Goal: Information Seeking & Learning: Find specific fact

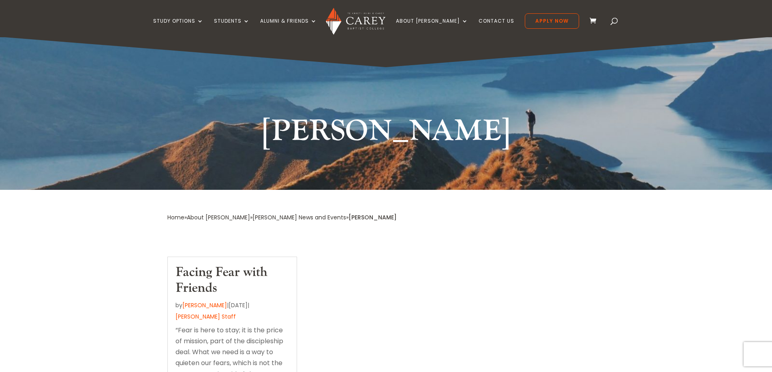
scroll to position [41, 0]
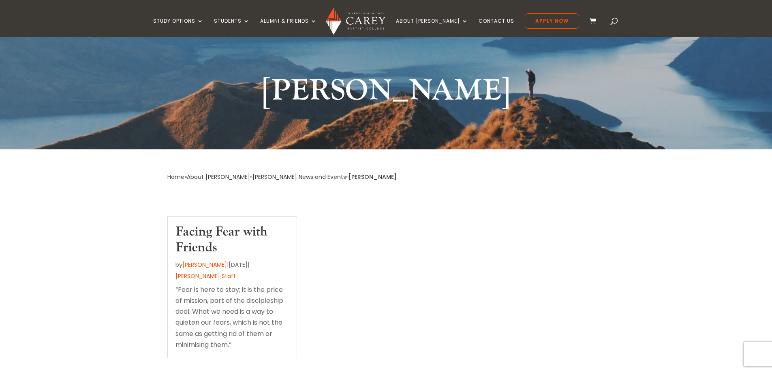
click at [192, 237] on link "Facing Fear with Friends" at bounding box center [221, 240] width 92 height 32
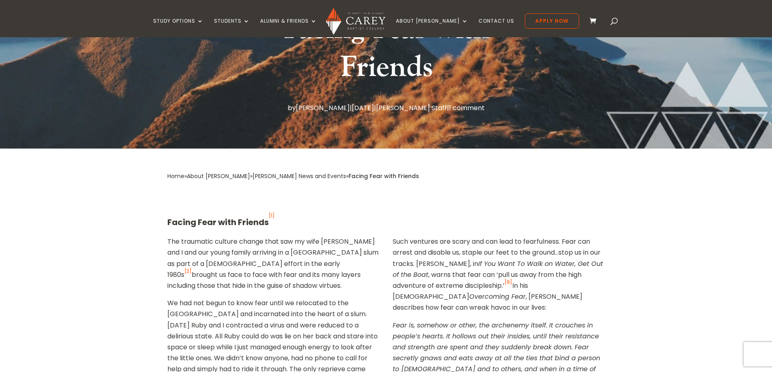
scroll to position [81, 0]
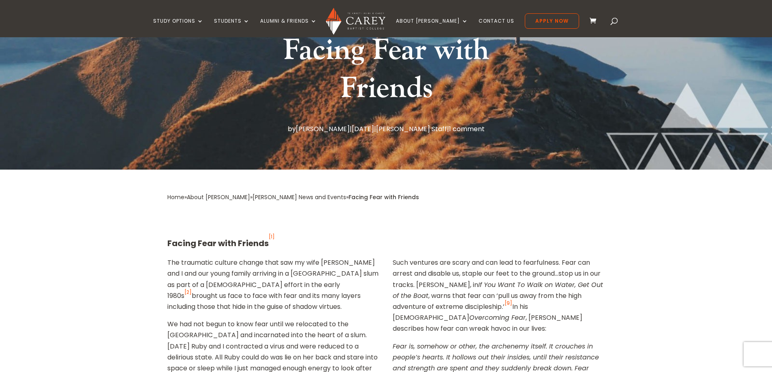
click at [208, 195] on link "About [PERSON_NAME]" at bounding box center [218, 197] width 63 height 8
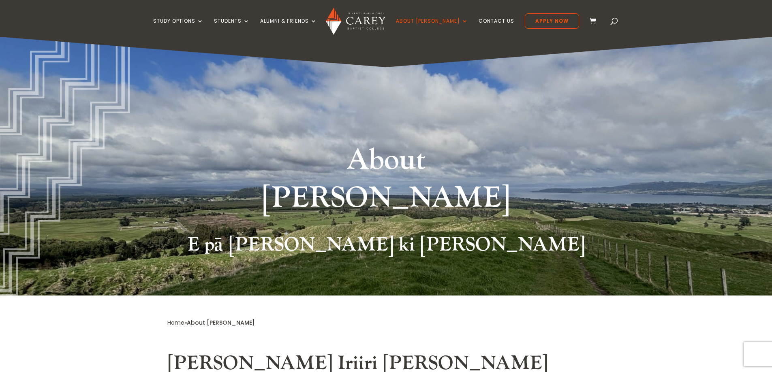
click at [598, 17] on div "Study Options Certificate in [DEMOGRAPHIC_DATA] Leadership (Micro-credential) I…" at bounding box center [385, 18] width 747 height 37
click at [614, 23] on span at bounding box center [614, 23] width 0 height 0
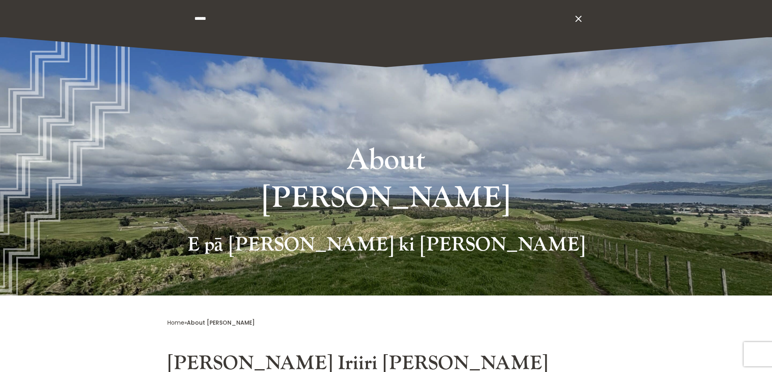
type input "******"
